Goal: Transaction & Acquisition: Purchase product/service

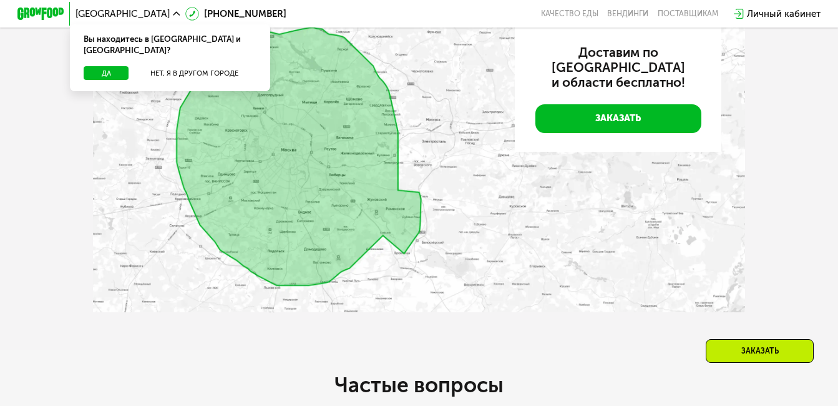
scroll to position [2341, 0]
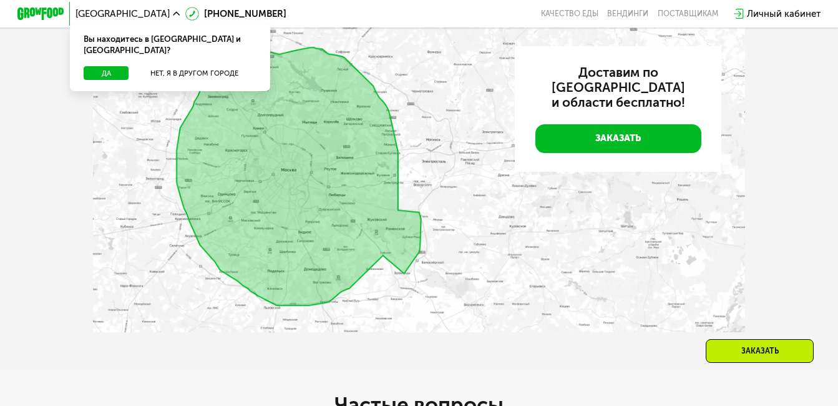
click at [340, 303] on img at bounding box center [419, 179] width 652 height 306
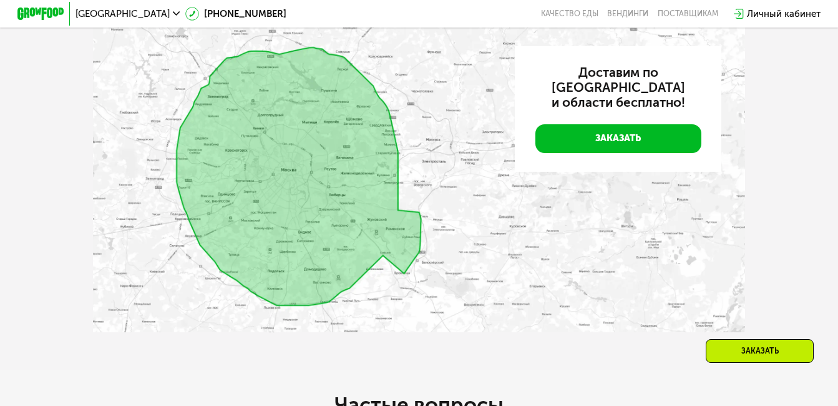
click at [305, 315] on img at bounding box center [419, 179] width 652 height 306
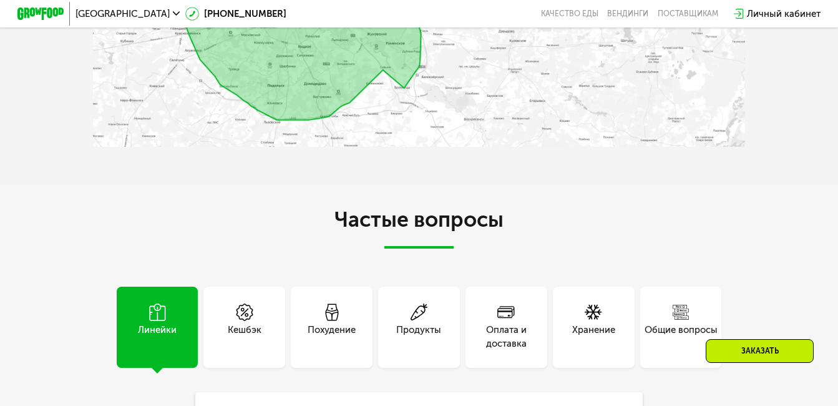
scroll to position [2513, 0]
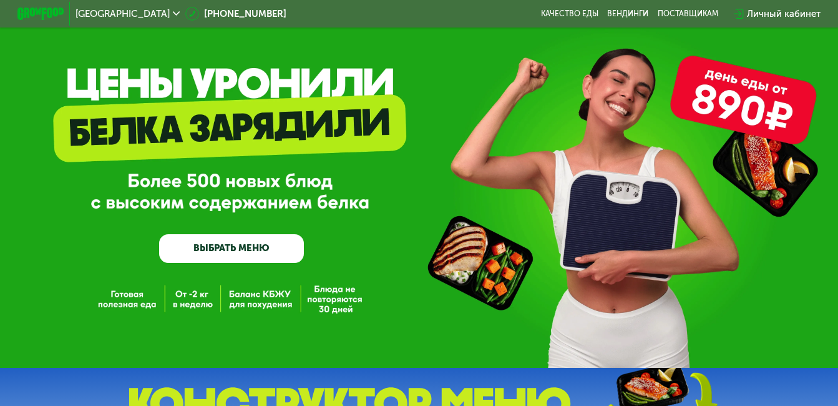
scroll to position [0, 0]
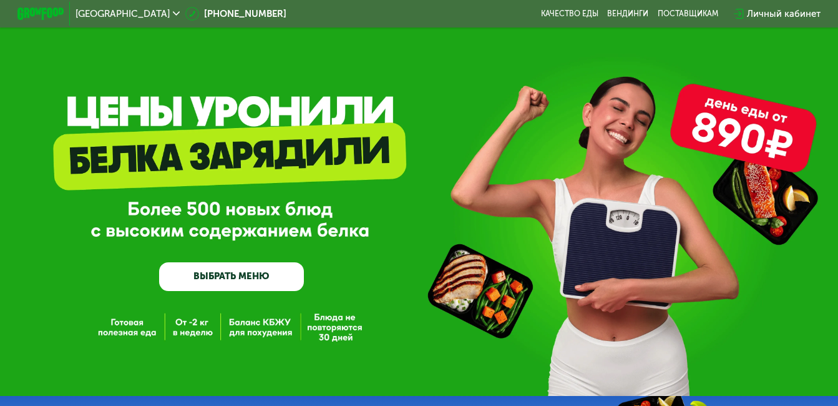
drag, startPoint x: 599, startPoint y: 104, endPoint x: 333, endPoint y: 124, distance: 265.9
click at [333, 124] on div "GrowFood — доставка правильного питания ВЫБРАТЬ МЕНЮ" at bounding box center [419, 198] width 838 height 396
click at [97, 24] on div "[GEOGRAPHIC_DATA]" at bounding box center [127, 13] width 115 height 21
click at [107, 12] on div "[GEOGRAPHIC_DATA]" at bounding box center [128, 13] width 104 height 9
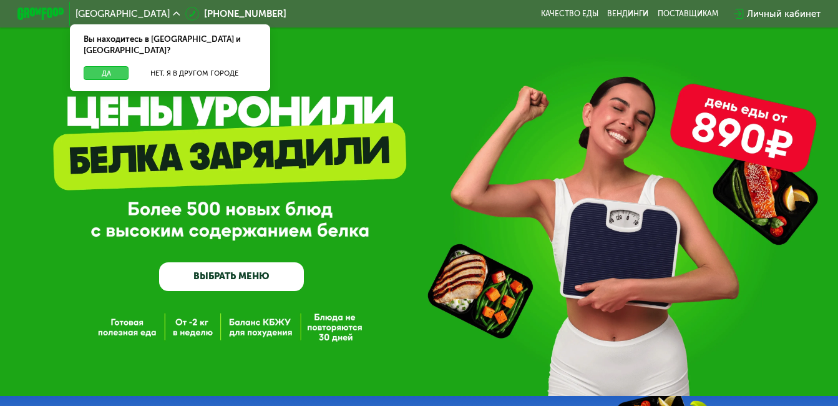
click at [112, 66] on button "Да" at bounding box center [106, 73] width 45 height 14
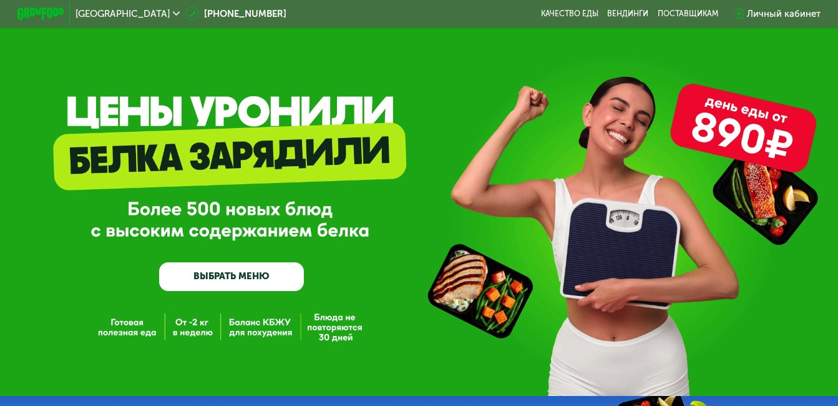
click at [231, 288] on link "ВЫБРАТЬ МЕНЮ" at bounding box center [231, 276] width 145 height 29
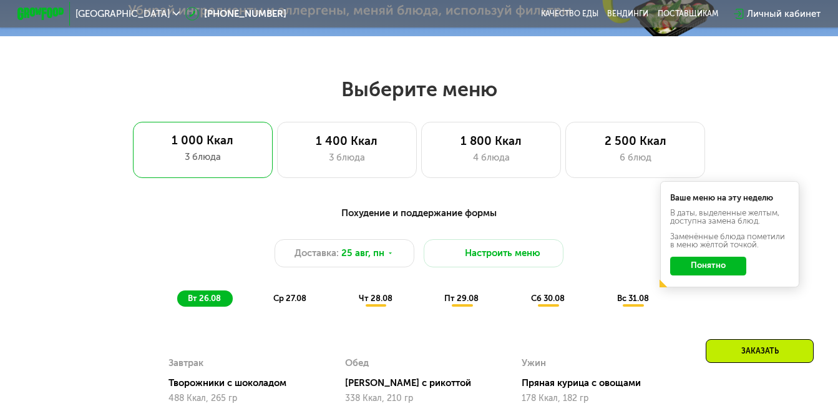
scroll to position [507, 0]
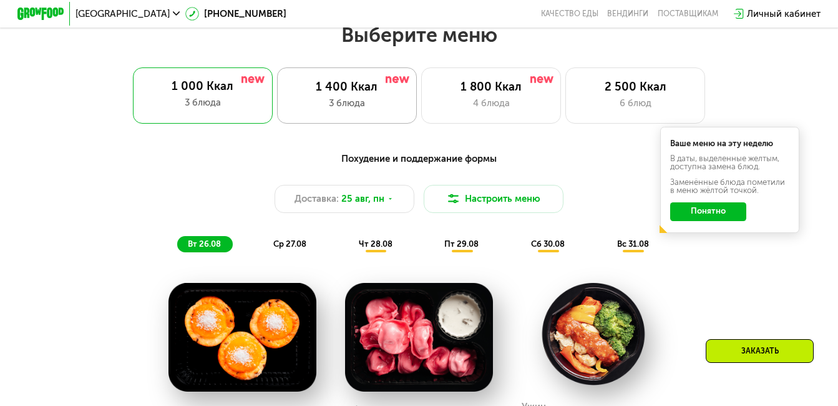
click at [390, 110] on div "3 блюда" at bounding box center [347, 103] width 115 height 14
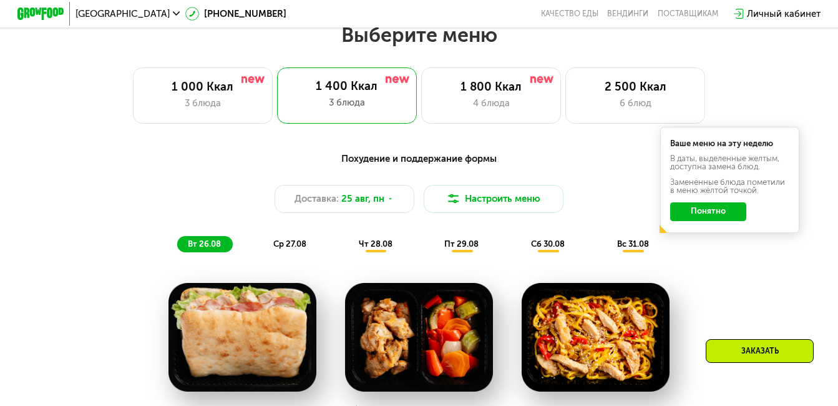
click at [739, 221] on button "Понятно" at bounding box center [708, 211] width 76 height 19
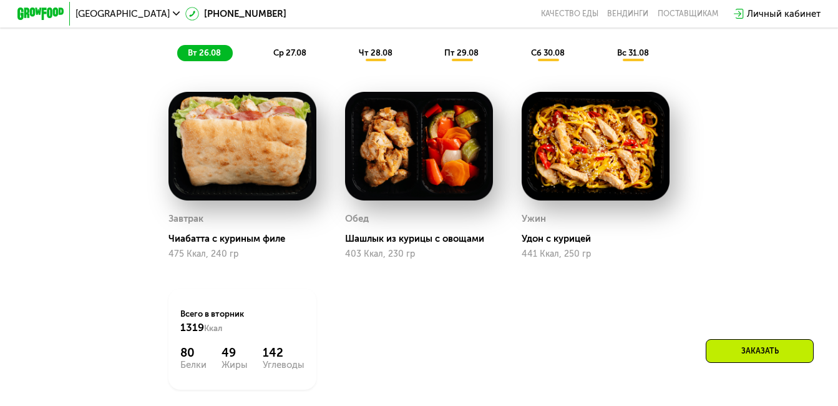
scroll to position [679, 0]
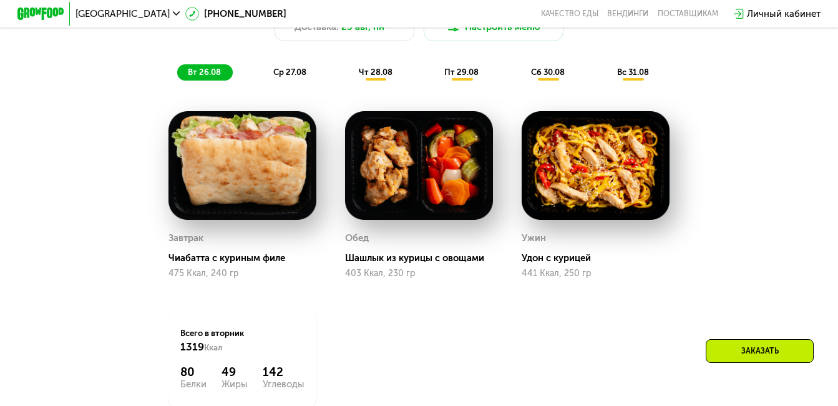
click at [260, 149] on img at bounding box center [242, 165] width 147 height 109
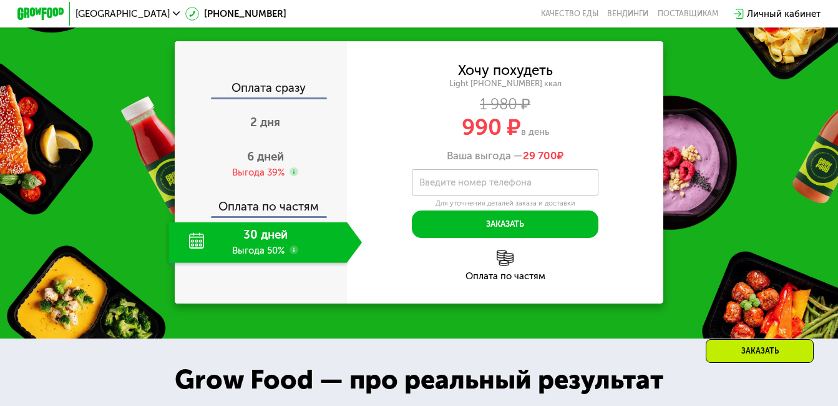
scroll to position [1206, 0]
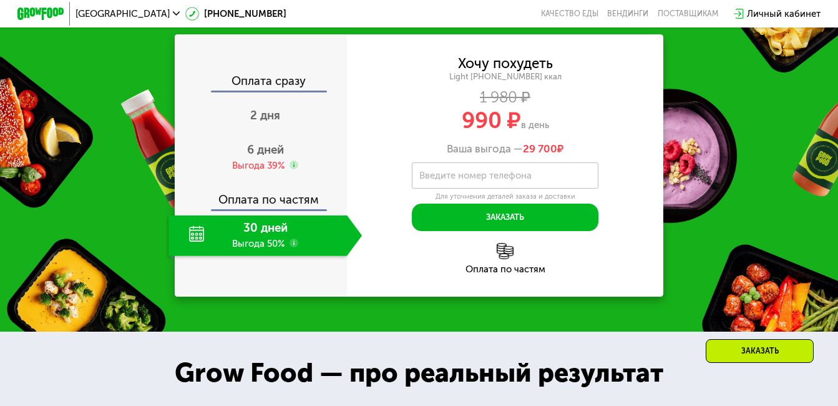
drag, startPoint x: 581, startPoint y: 251, endPoint x: 525, endPoint y: 251, distance: 56.2
click at [525, 251] on div "Закажи Grow Food, чтобы сохранять форму все лето! Оплата сразу 2 дня 6 дней Выг…" at bounding box center [419, 145] width 838 height 373
click at [317, 247] on div "30 дней Выгода 50%" at bounding box center [258, 235] width 178 height 41
click at [260, 137] on div "2 дня" at bounding box center [265, 116] width 193 height 41
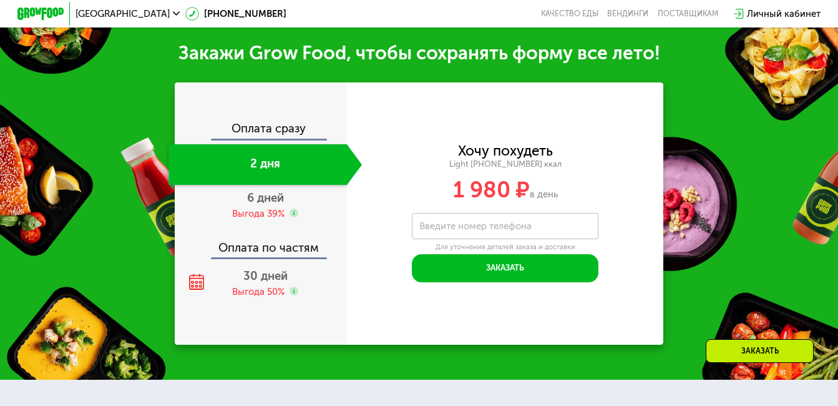
scroll to position [1255, 0]
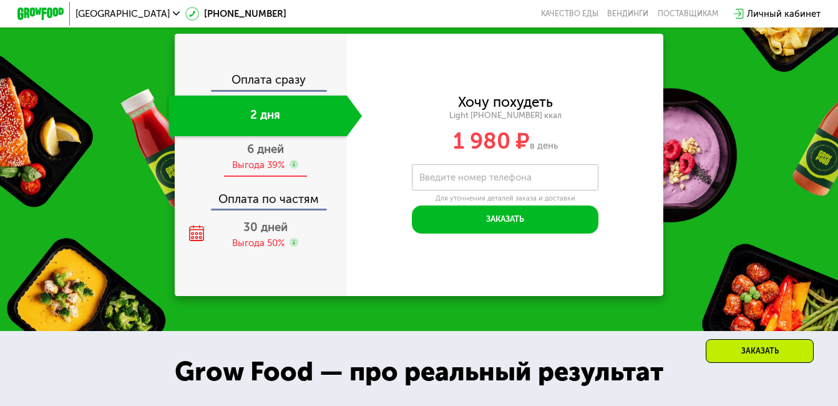
click at [263, 156] on span "6 дней" at bounding box center [265, 149] width 37 height 14
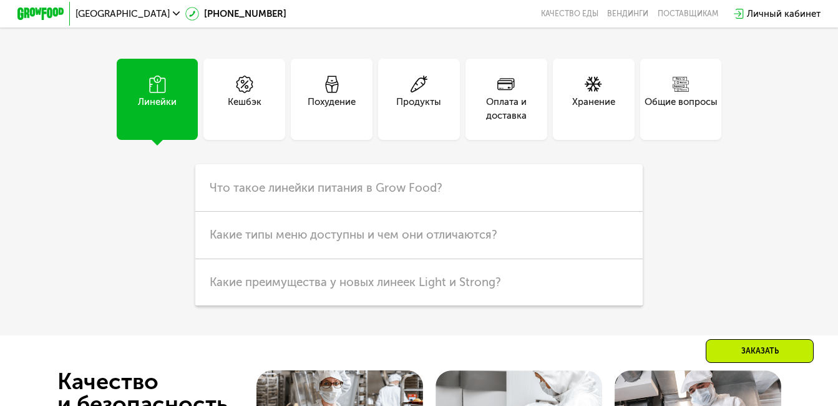
scroll to position [2835, 0]
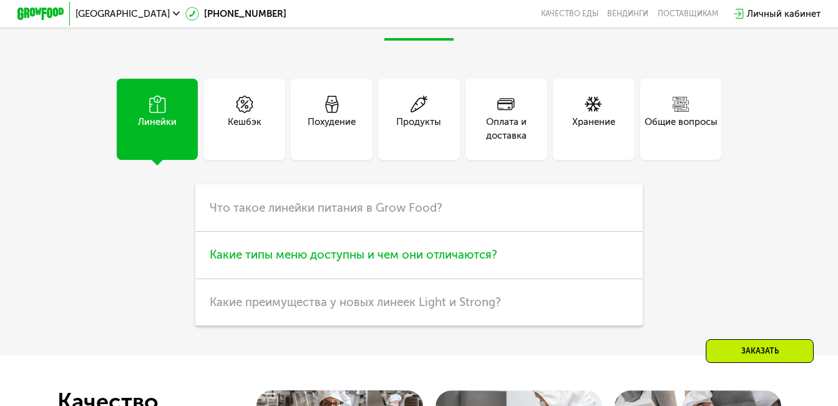
click at [620, 279] on h3 "Какие типы меню доступны и чем они отличаются?" at bounding box center [418, 255] width 447 height 47
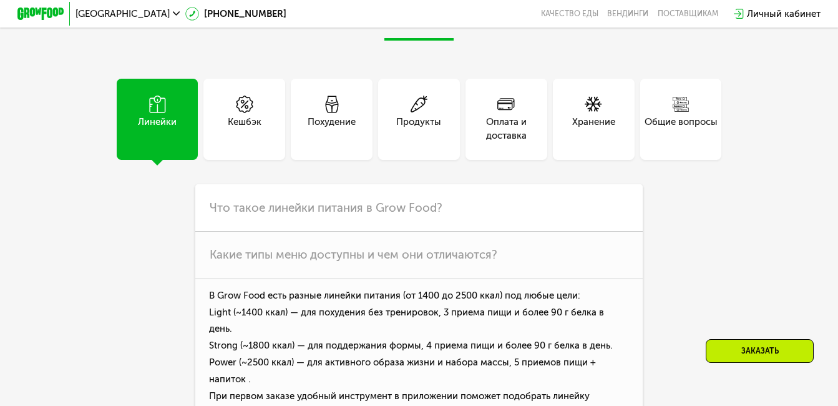
click at [325, 143] on div "Похудение" at bounding box center [332, 129] width 48 height 28
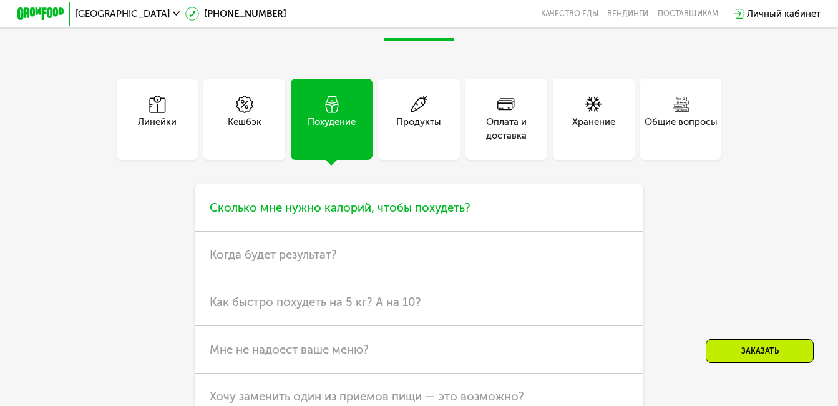
click at [559, 232] on h3 "Сколько мне нужно калорий, чтобы похудеть?" at bounding box center [418, 207] width 447 height 47
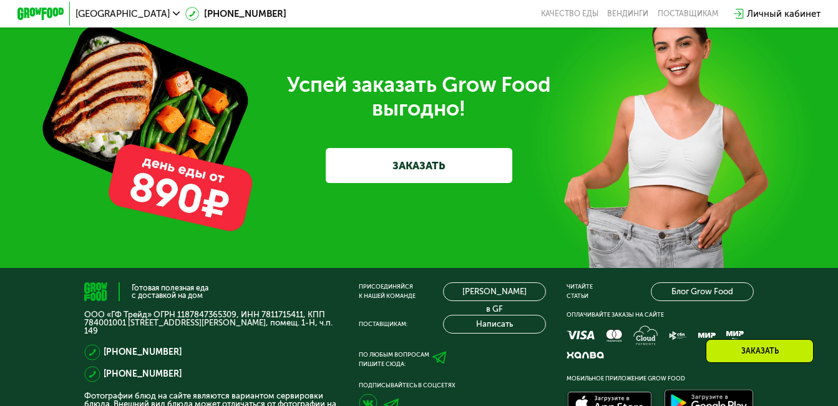
scroll to position [3670, 0]
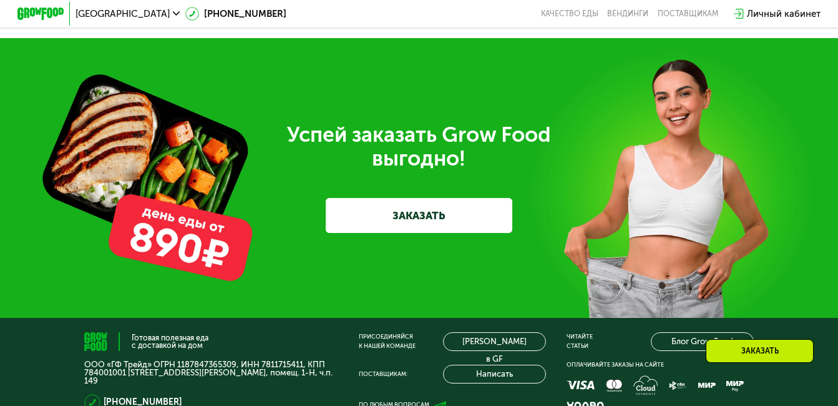
click at [442, 233] on link "ЗАКАЗАТЬ" at bounding box center [419, 215] width 186 height 35
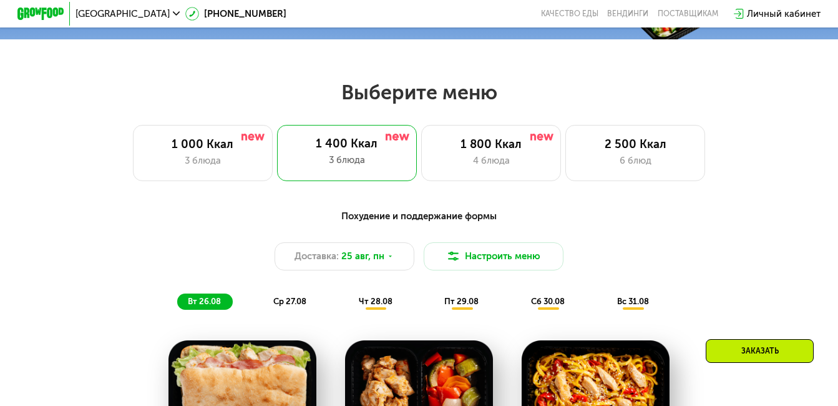
scroll to position [500, 0]
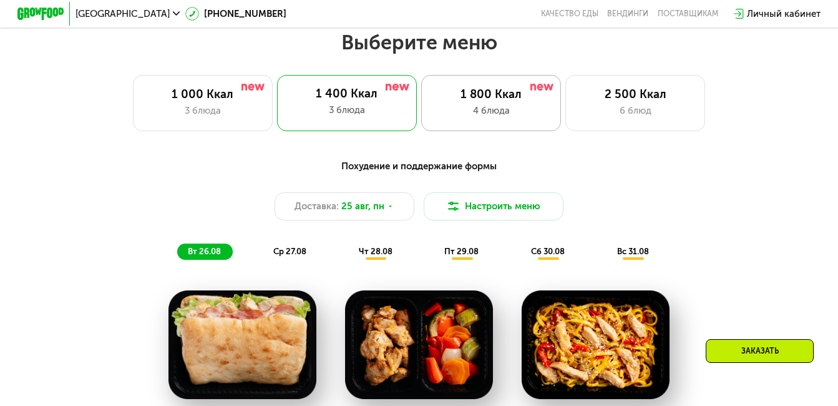
click at [525, 109] on div "4 блюда" at bounding box center [491, 111] width 115 height 14
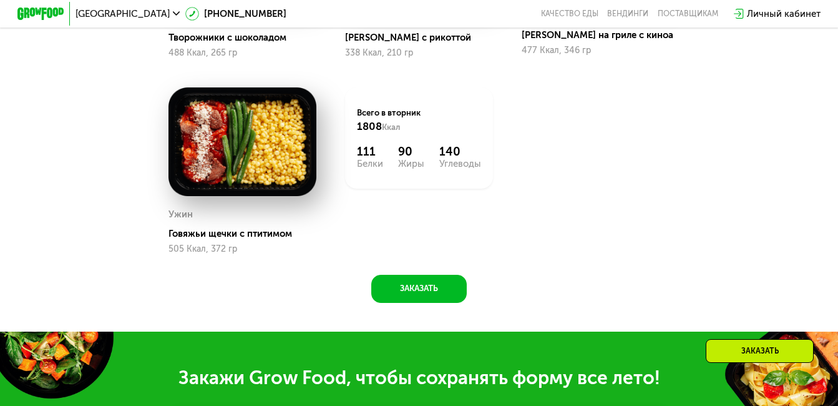
scroll to position [892, 0]
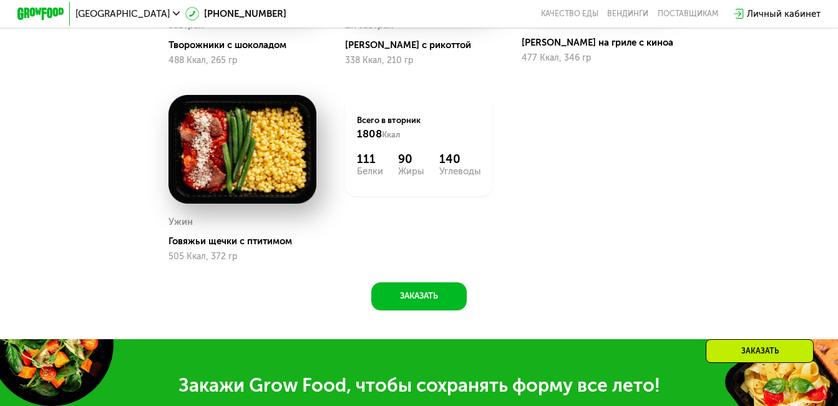
click at [280, 194] on img at bounding box center [242, 149] width 147 height 109
click at [248, 261] on div "Ужин Говяжьи щечки с птитимом 505 Ккал, 372 гр" at bounding box center [242, 237] width 147 height 49
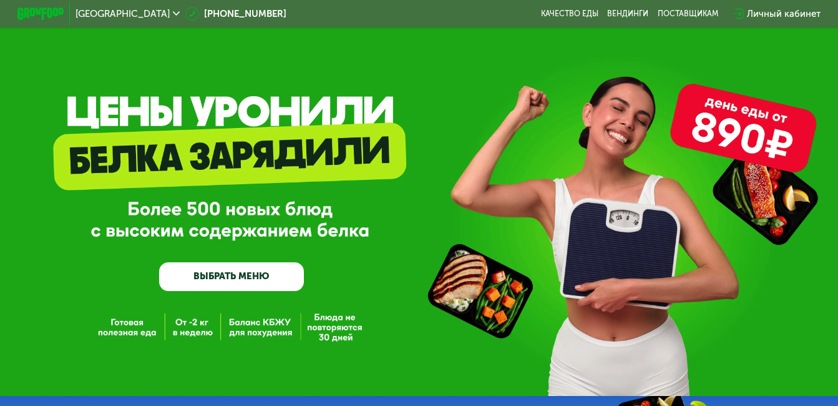
scroll to position [1, 0]
